Goal: Use online tool/utility: Utilize a website feature to perform a specific function

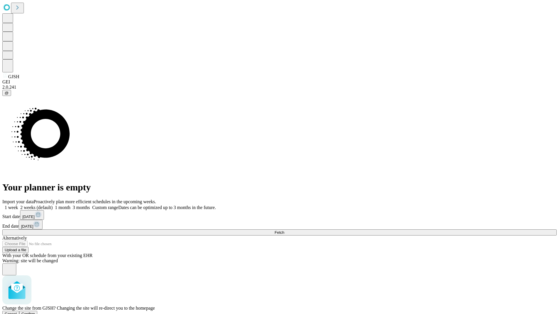
click at [35, 312] on span "Confirm" at bounding box center [29, 314] width 14 height 4
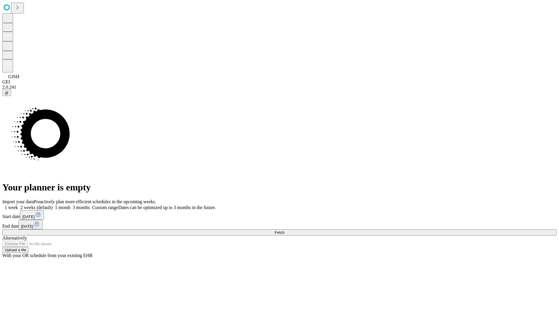
click at [18, 205] on label "1 week" at bounding box center [10, 207] width 16 height 5
click at [284, 231] on span "Fetch" at bounding box center [279, 233] width 10 height 4
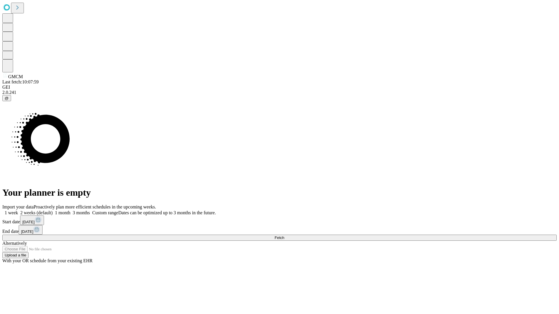
click at [18, 210] on label "1 week" at bounding box center [10, 212] width 16 height 5
click at [284, 236] on span "Fetch" at bounding box center [279, 238] width 10 height 4
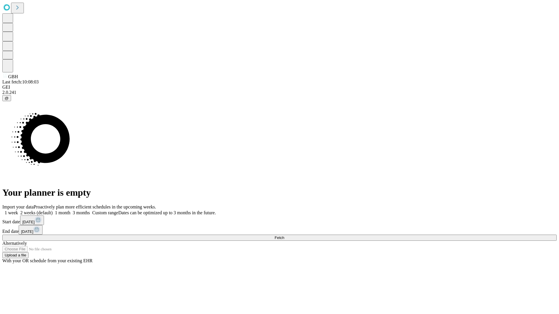
click at [18, 210] on label "1 week" at bounding box center [10, 212] width 16 height 5
click at [284, 236] on span "Fetch" at bounding box center [279, 238] width 10 height 4
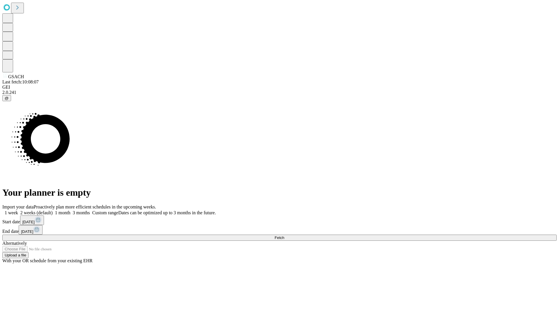
click at [18, 210] on label "1 week" at bounding box center [10, 212] width 16 height 5
click at [284, 236] on span "Fetch" at bounding box center [279, 238] width 10 height 4
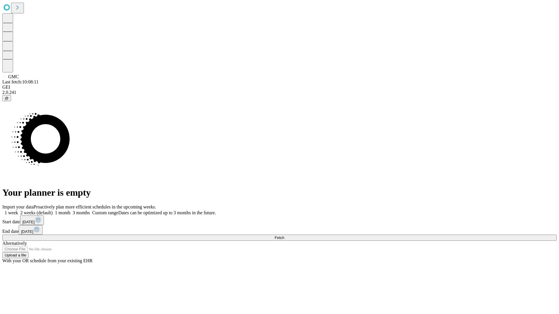
click at [284, 236] on span "Fetch" at bounding box center [279, 238] width 10 height 4
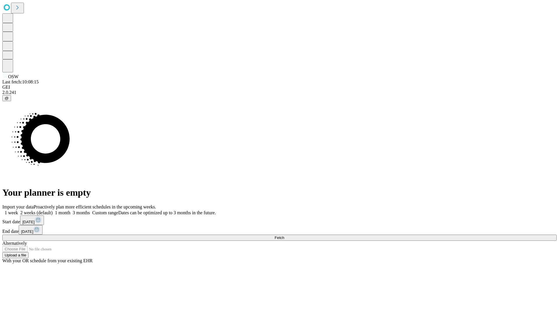
click at [18, 210] on label "1 week" at bounding box center [10, 212] width 16 height 5
click at [284, 236] on span "Fetch" at bounding box center [279, 238] width 10 height 4
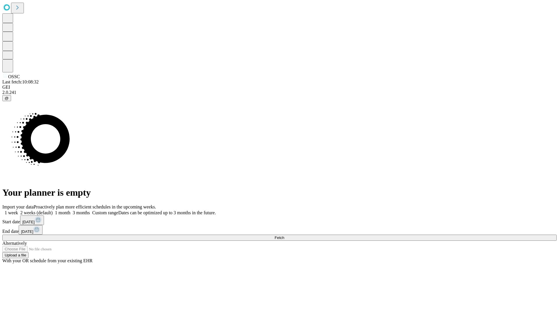
click at [18, 210] on label "1 week" at bounding box center [10, 212] width 16 height 5
click at [284, 236] on span "Fetch" at bounding box center [279, 238] width 10 height 4
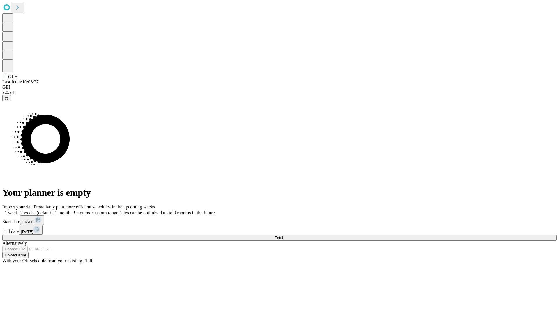
click at [18, 210] on label "1 week" at bounding box center [10, 212] width 16 height 5
click at [284, 236] on span "Fetch" at bounding box center [279, 238] width 10 height 4
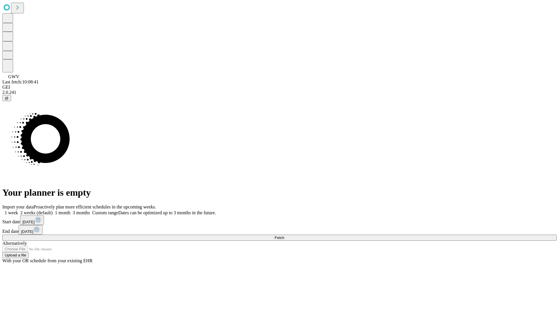
click at [18, 210] on label "1 week" at bounding box center [10, 212] width 16 height 5
click at [284, 236] on span "Fetch" at bounding box center [279, 238] width 10 height 4
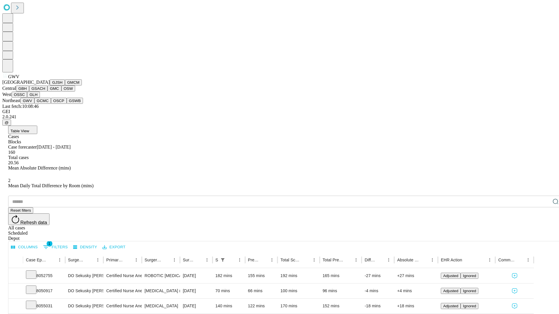
click at [45, 104] on button "GCMC" at bounding box center [42, 101] width 17 height 6
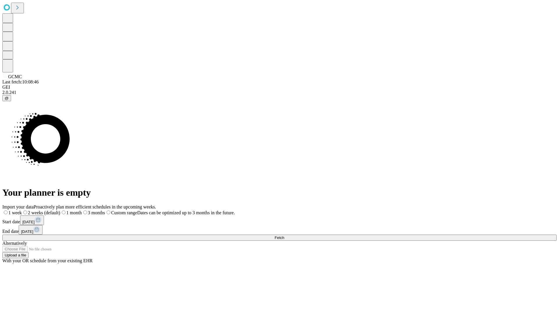
click at [22, 210] on label "1 week" at bounding box center [12, 212] width 20 height 5
click at [284, 236] on span "Fetch" at bounding box center [279, 238] width 10 height 4
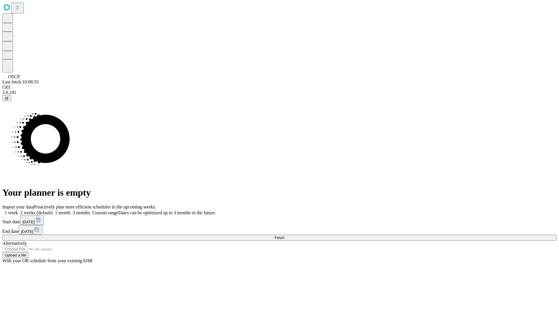
click at [18, 210] on label "1 week" at bounding box center [10, 212] width 16 height 5
click at [284, 236] on span "Fetch" at bounding box center [279, 238] width 10 height 4
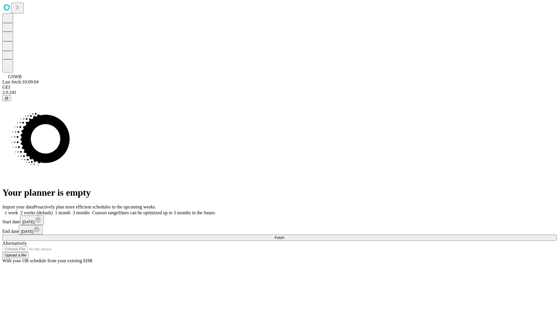
click at [18, 210] on label "1 week" at bounding box center [10, 212] width 16 height 5
click at [284, 236] on span "Fetch" at bounding box center [279, 238] width 10 height 4
